Goal: Transaction & Acquisition: Download file/media

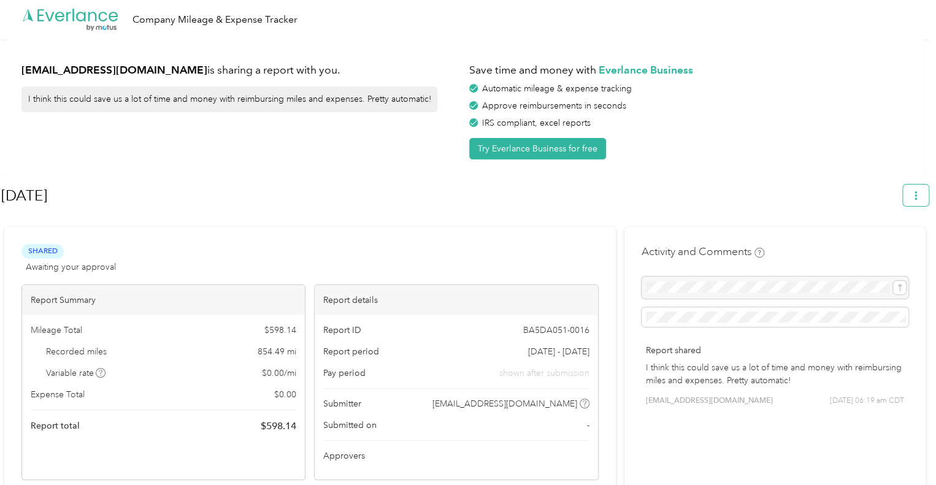
click at [928, 189] on button "button" at bounding box center [916, 195] width 26 height 21
click at [920, 204] on button "button" at bounding box center [916, 195] width 26 height 21
click at [915, 187] on button "button" at bounding box center [916, 195] width 26 height 21
click at [875, 247] on span "Download" at bounding box center [886, 253] width 40 height 13
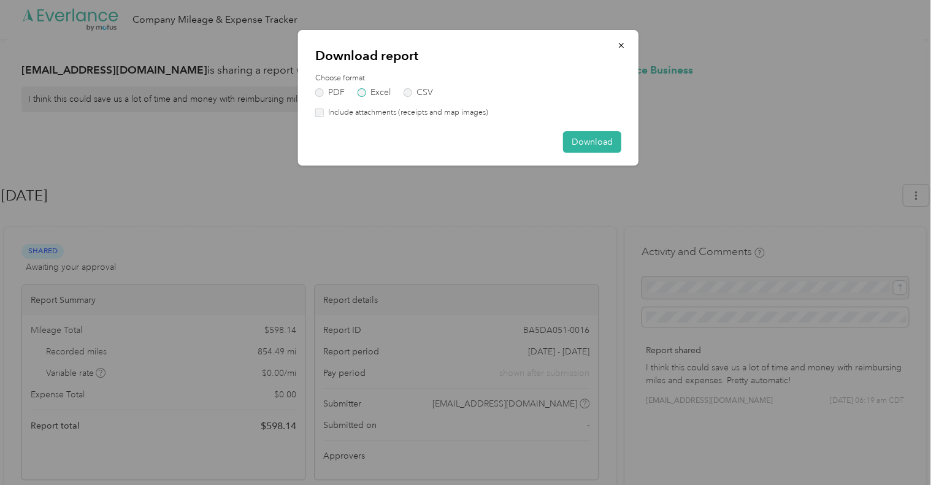
click at [370, 91] on label "Excel" at bounding box center [373, 92] width 33 height 9
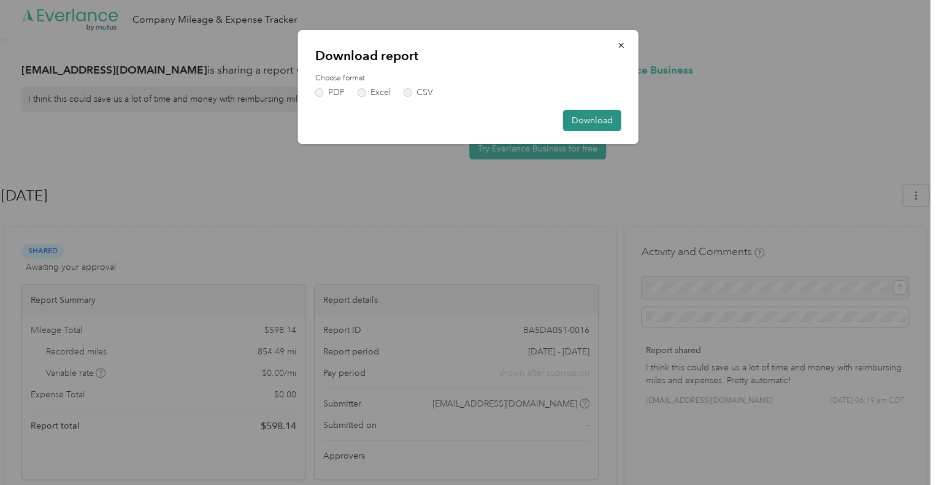
click at [575, 120] on button "Download" at bounding box center [592, 120] width 58 height 21
